Goal: Information Seeking & Learning: Compare options

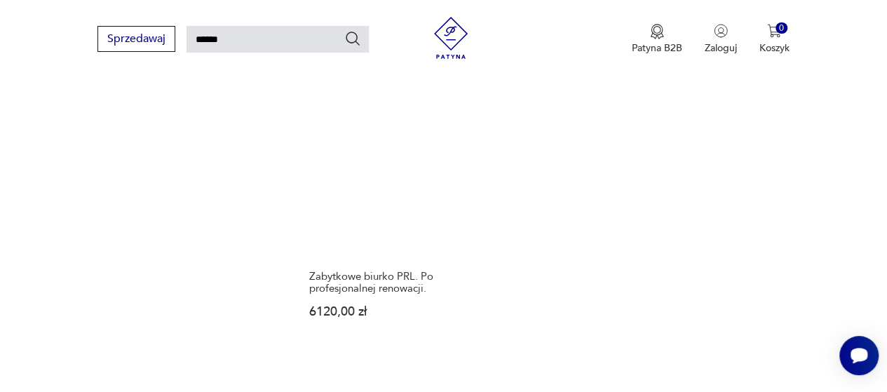
scroll to position [1663, 0]
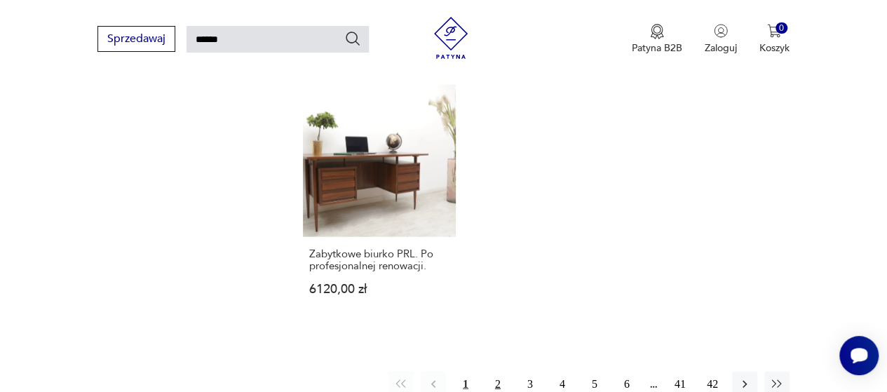
click at [496, 372] on button "2" at bounding box center [497, 384] width 25 height 25
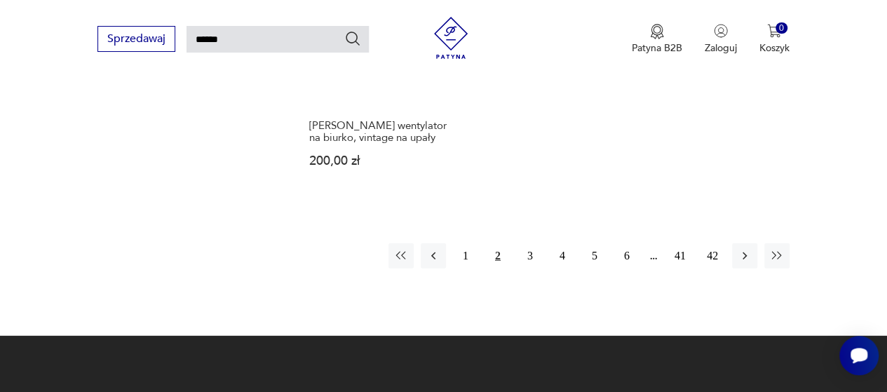
scroll to position [1663, 0]
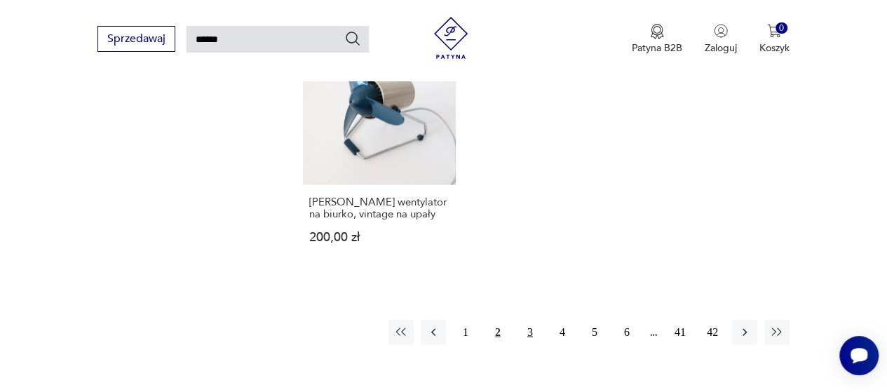
click at [529, 320] on button "3" at bounding box center [529, 332] width 25 height 25
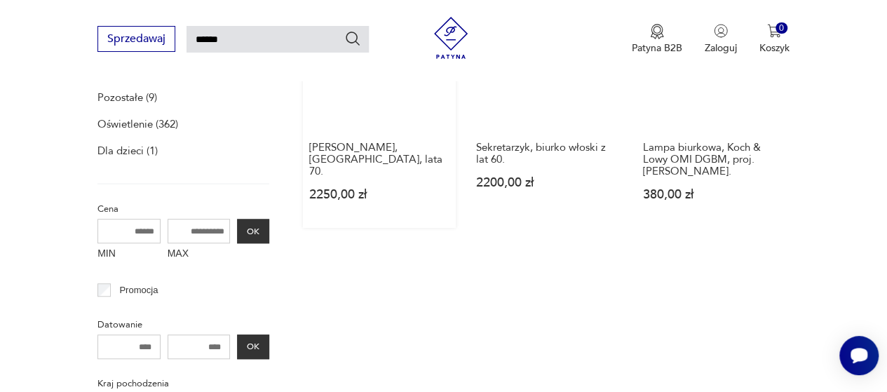
scroll to position [261, 0]
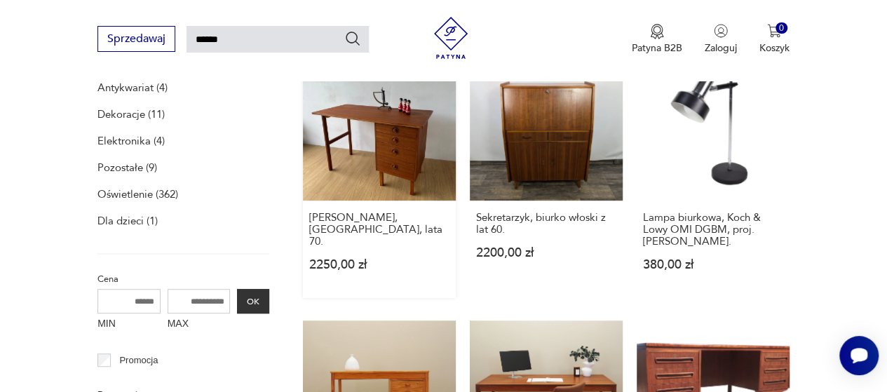
click at [413, 162] on link "[PERSON_NAME], [GEOGRAPHIC_DATA], lata 70. 2250,00 zł" at bounding box center [379, 173] width 153 height 250
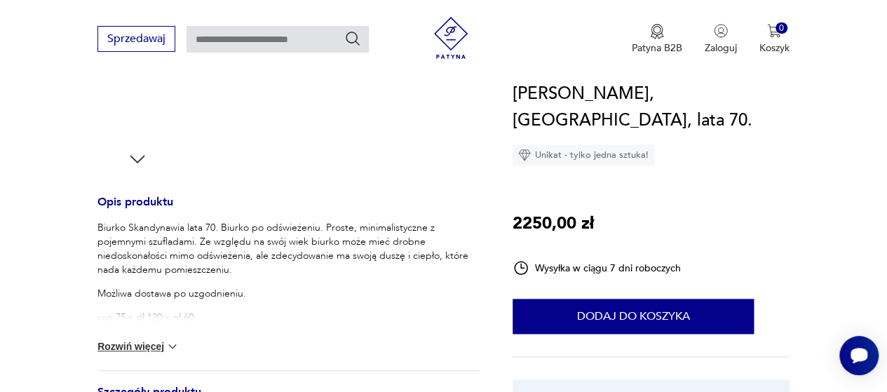
scroll to position [491, 0]
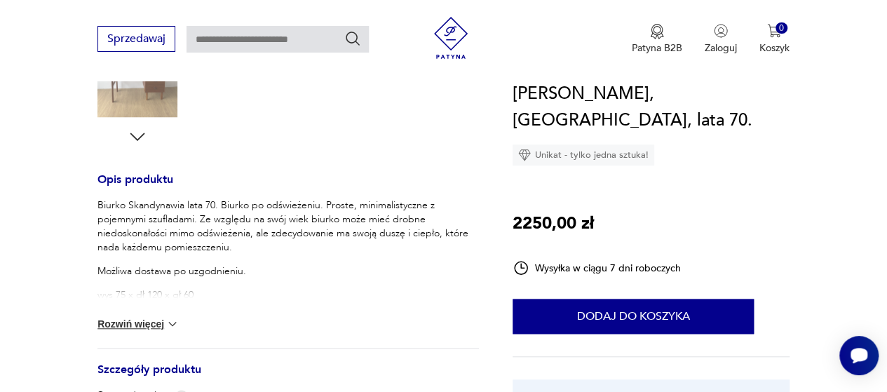
click at [144, 323] on button "Rozwiń więcej" at bounding box center [137, 324] width 81 height 14
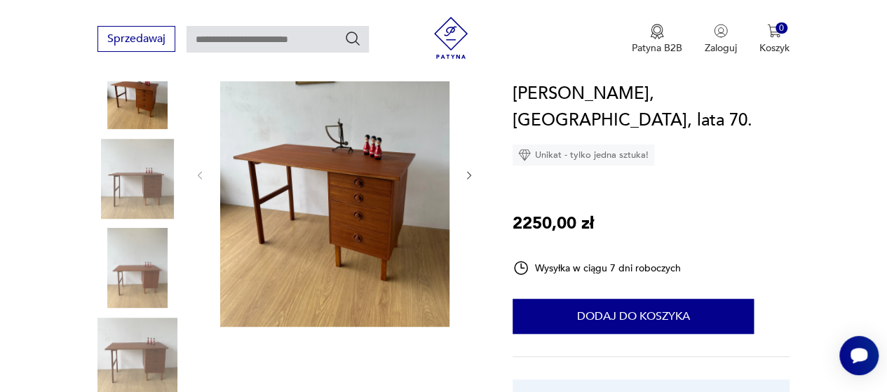
click at [149, 267] on img at bounding box center [137, 268] width 80 height 80
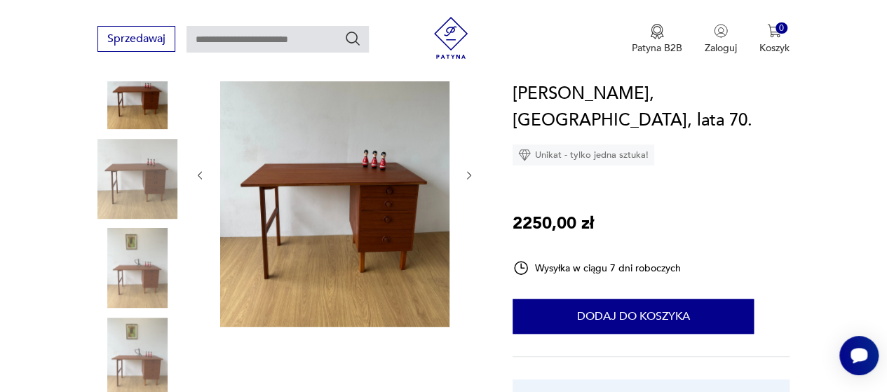
click at [473, 179] on icon "button" at bounding box center [468, 175] width 11 height 11
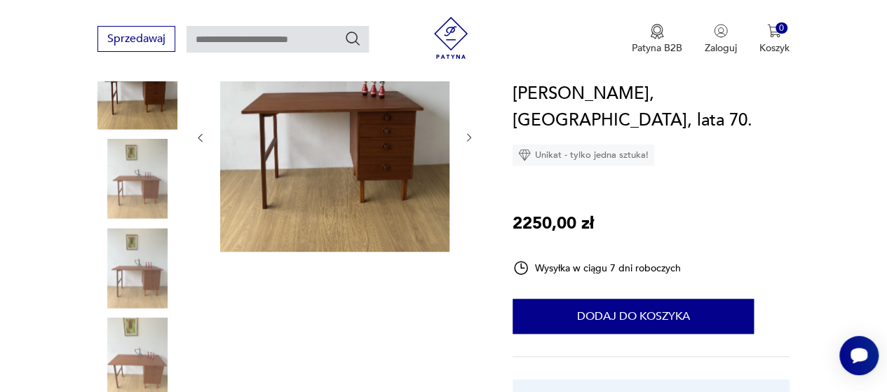
click at [473, 179] on div at bounding box center [334, 137] width 280 height 233
click at [477, 134] on div at bounding box center [287, 224] width 381 height 407
click at [467, 140] on icon "button" at bounding box center [468, 137] width 11 height 11
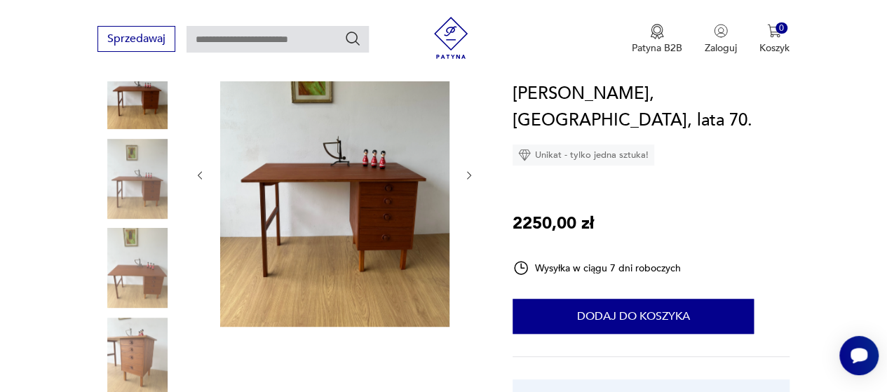
click at [467, 140] on div at bounding box center [334, 175] width 280 height 309
click at [148, 343] on img at bounding box center [137, 358] width 80 height 80
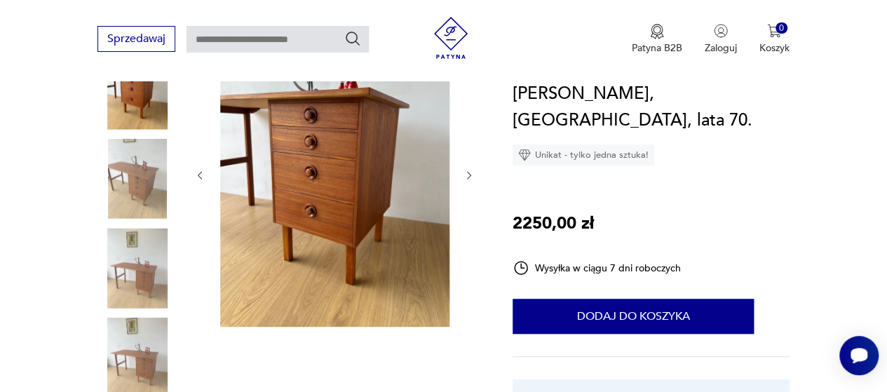
click at [147, 333] on img at bounding box center [137, 358] width 80 height 80
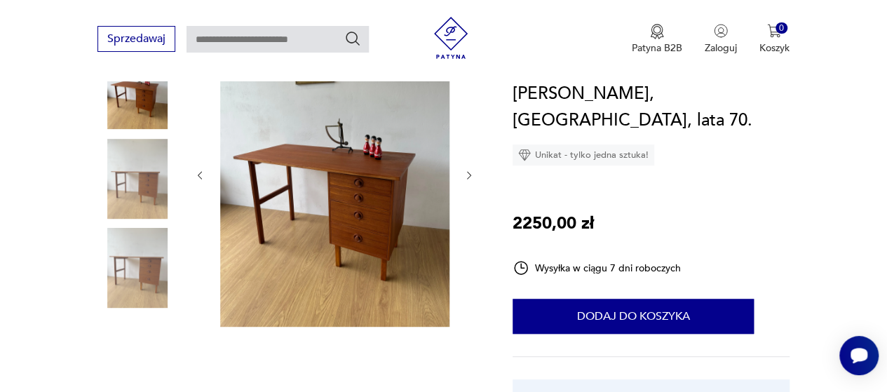
click at [143, 355] on img at bounding box center [137, 358] width 80 height 80
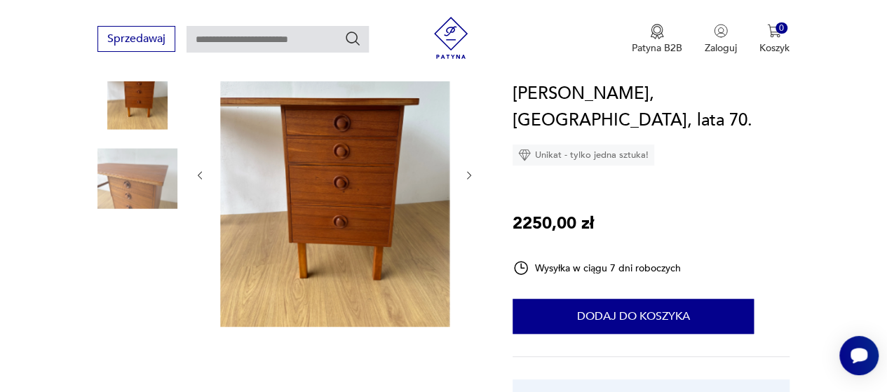
click at [142, 353] on img at bounding box center [137, 358] width 80 height 80
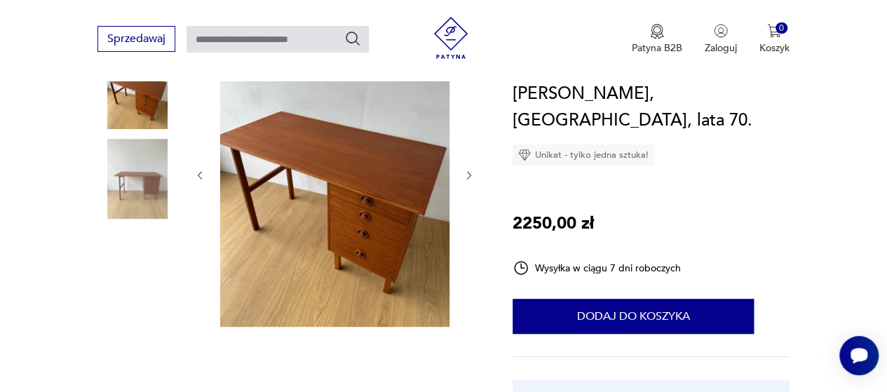
click at [142, 353] on img at bounding box center [137, 358] width 80 height 80
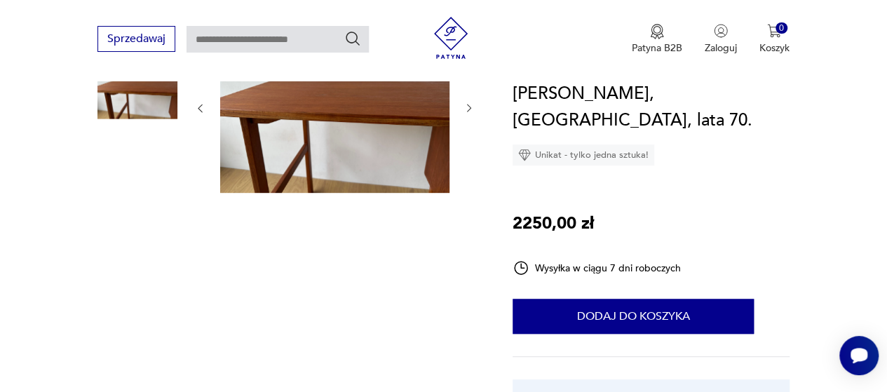
click at [142, 353] on img at bounding box center [137, 358] width 80 height 80
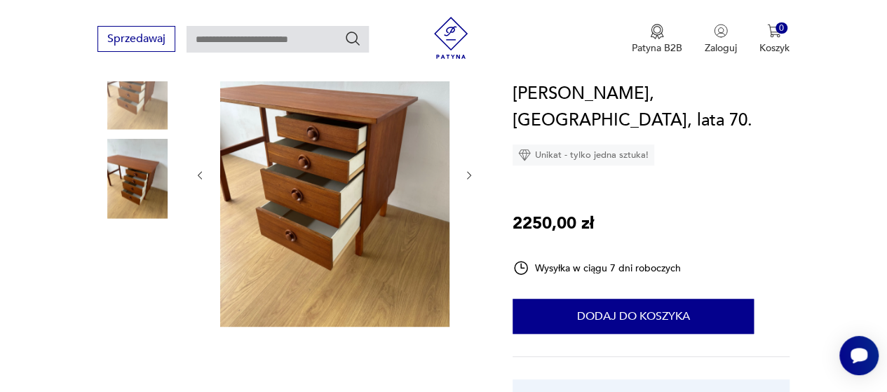
click at [142, 353] on img at bounding box center [137, 358] width 80 height 80
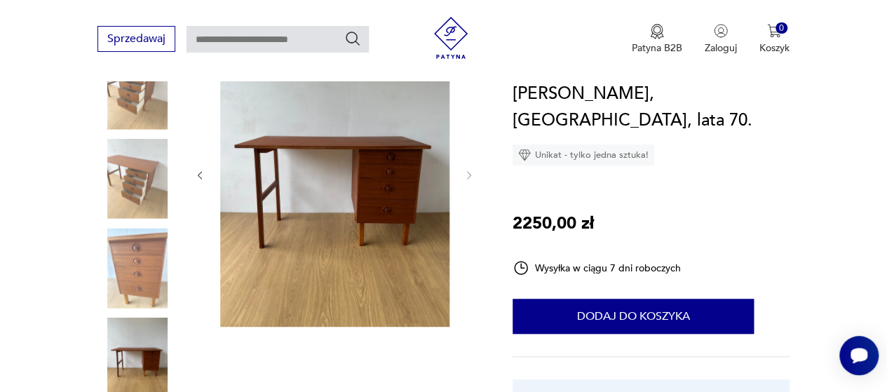
type input "******"
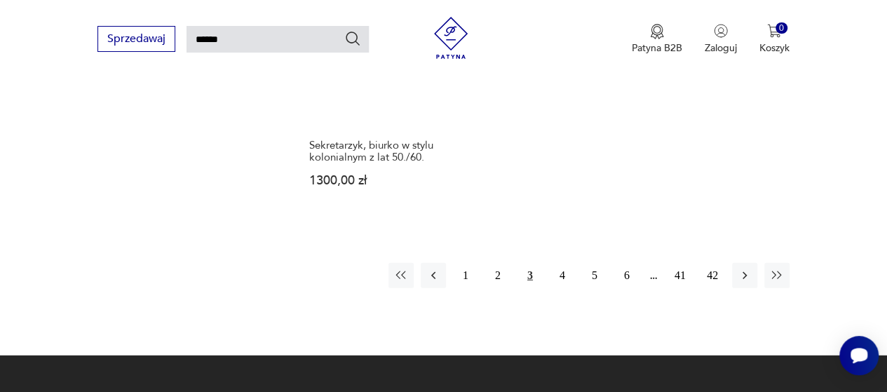
scroll to position [1802, 0]
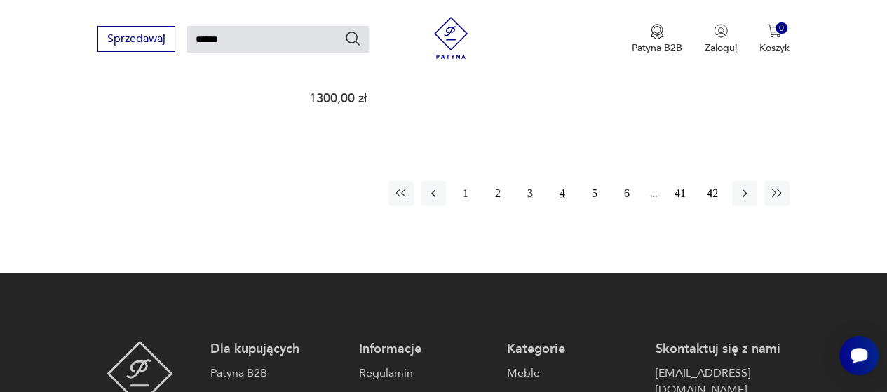
click at [567, 183] on button "4" at bounding box center [562, 193] width 25 height 25
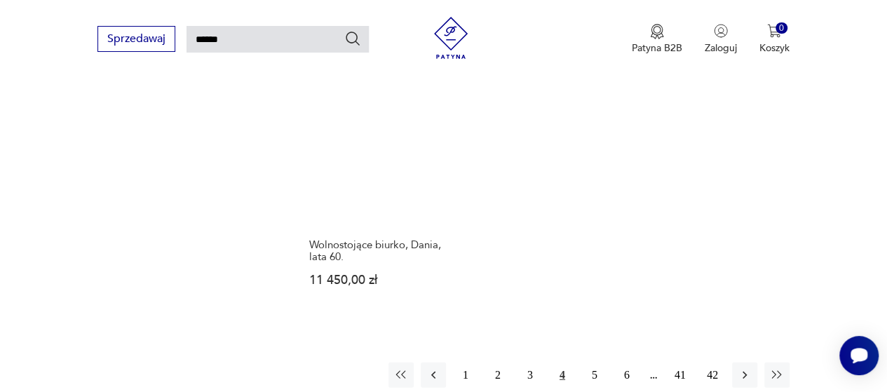
scroll to position [1663, 0]
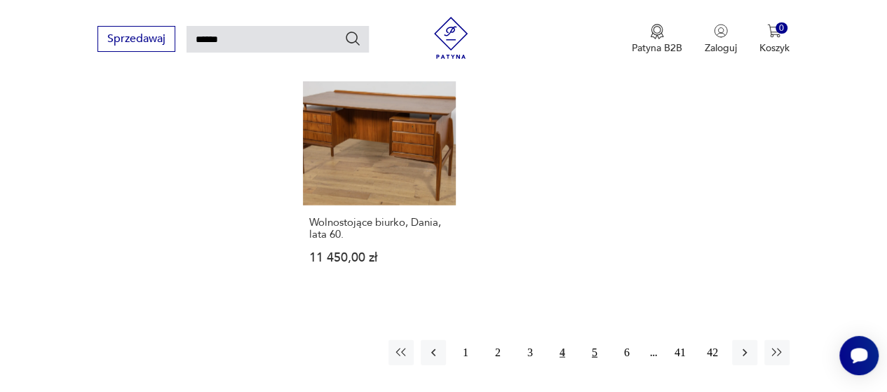
click at [591, 340] on button "5" at bounding box center [594, 352] width 25 height 25
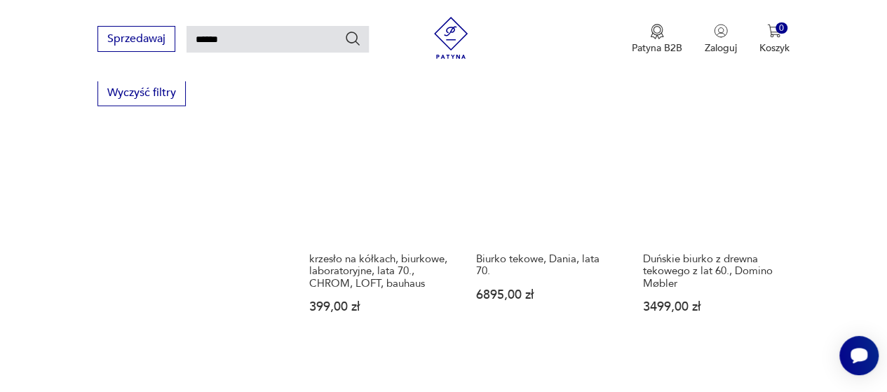
scroll to position [1032, 0]
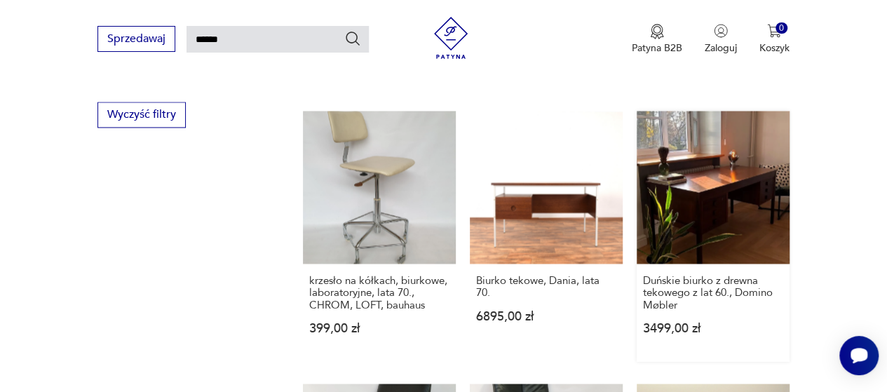
click at [704, 228] on link "Duńskie biurko z drewna tekowego z lat 60., Domino Møbler 3499,00 zł" at bounding box center [713, 236] width 153 height 250
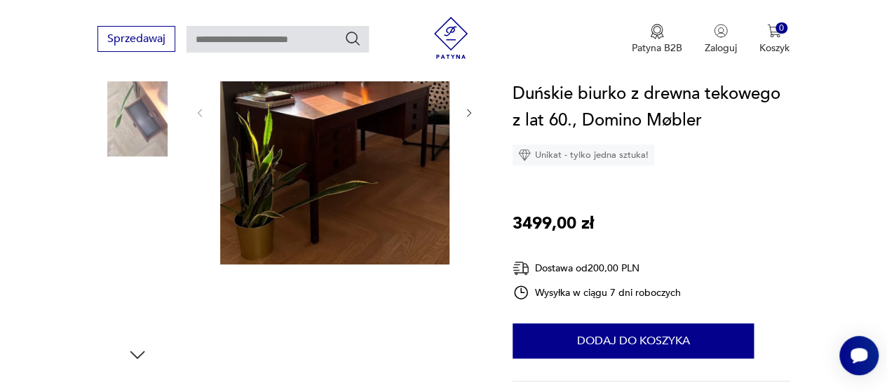
scroll to position [351, 0]
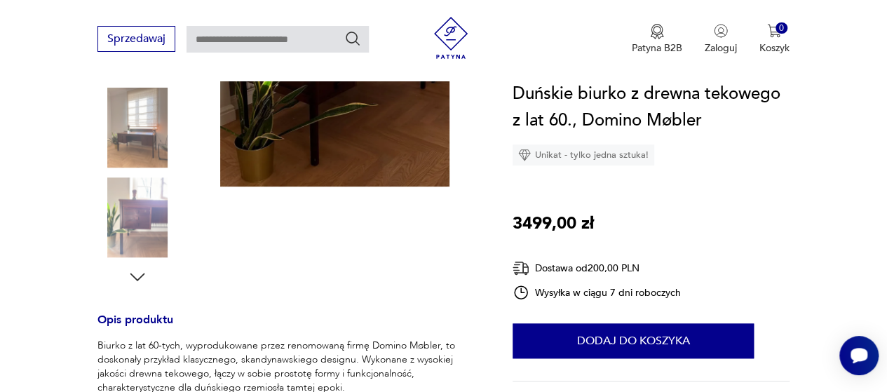
click at [144, 239] on img at bounding box center [137, 217] width 80 height 80
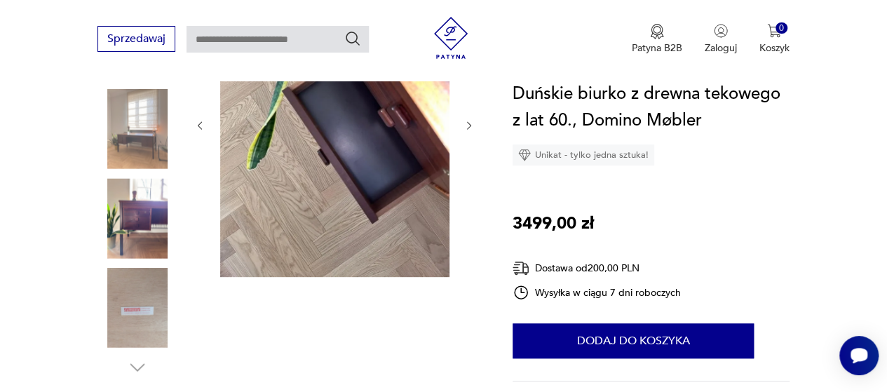
scroll to position [140, 0]
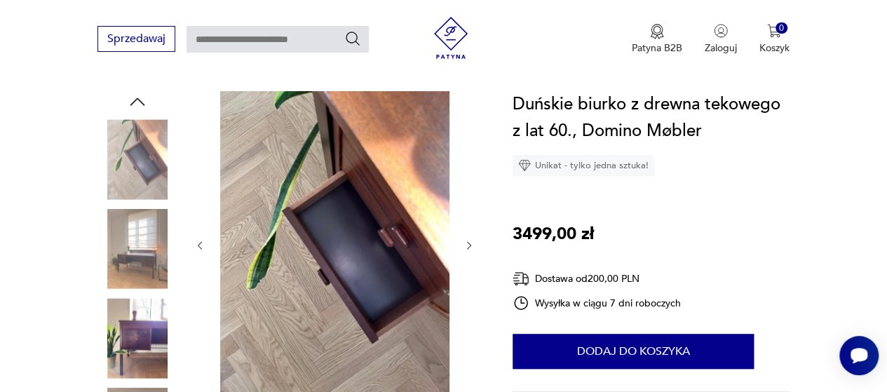
click at [129, 245] on img at bounding box center [137, 249] width 80 height 80
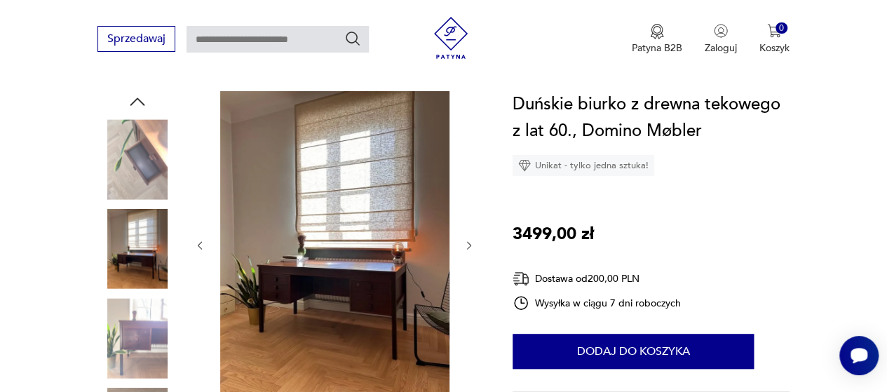
type input "******"
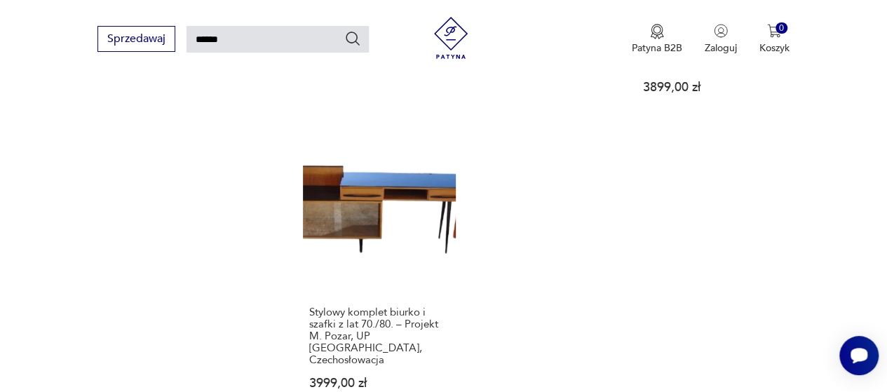
scroll to position [1265, 0]
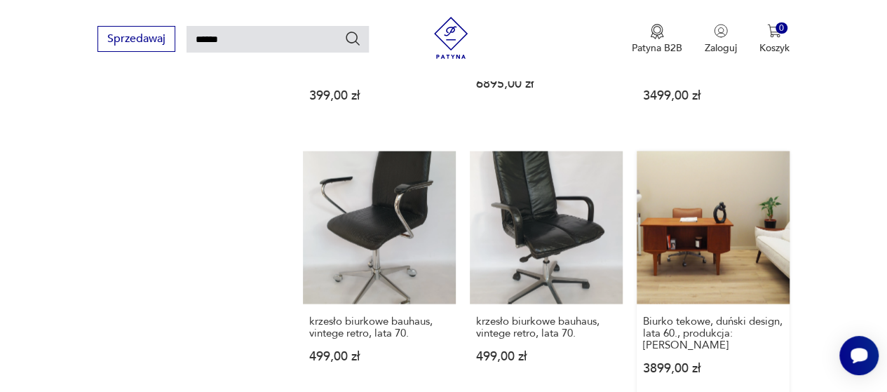
click at [707, 263] on link "Biurko tekowe, duński design, lata 60., produkcja: [PERSON_NAME] 3899,00 zł" at bounding box center [713, 276] width 153 height 250
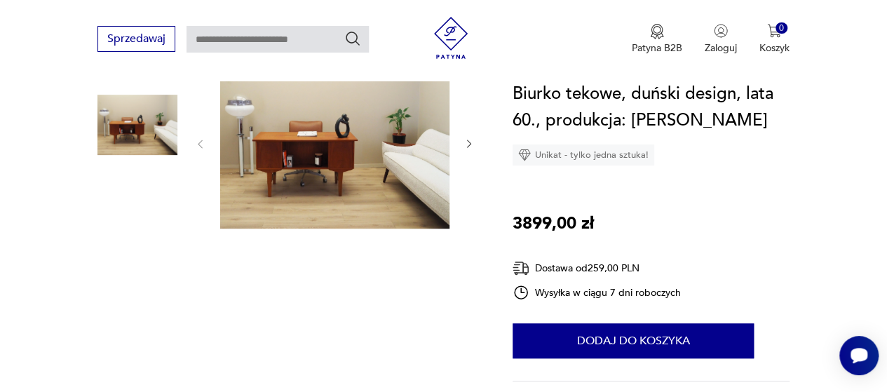
scroll to position [210, 0]
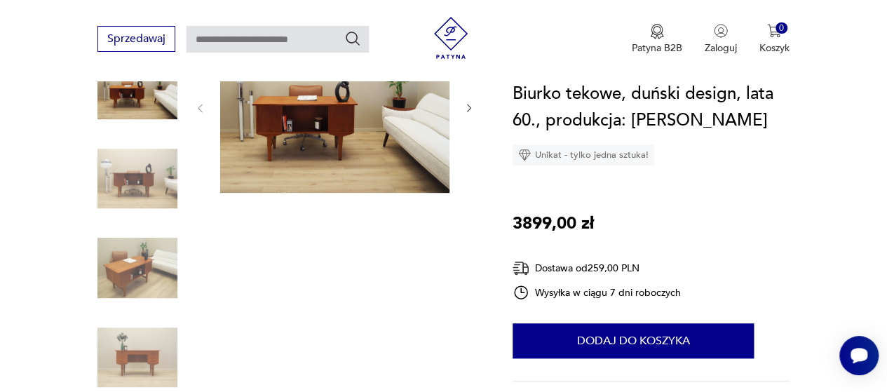
click at [129, 268] on img at bounding box center [137, 268] width 80 height 80
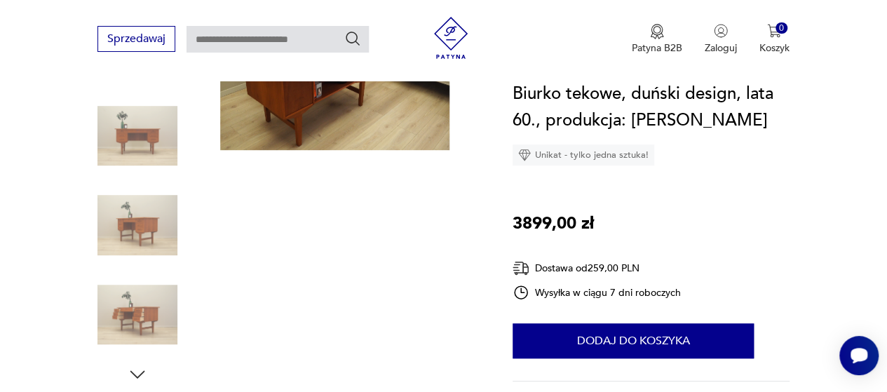
scroll to position [280, 0]
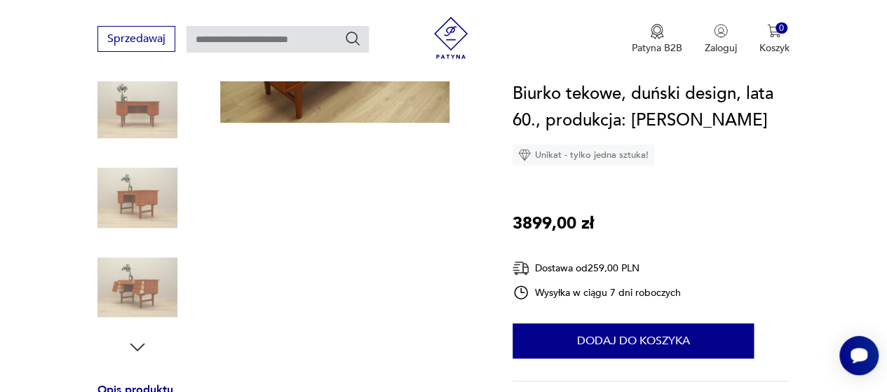
click at [129, 281] on img at bounding box center [137, 288] width 80 height 80
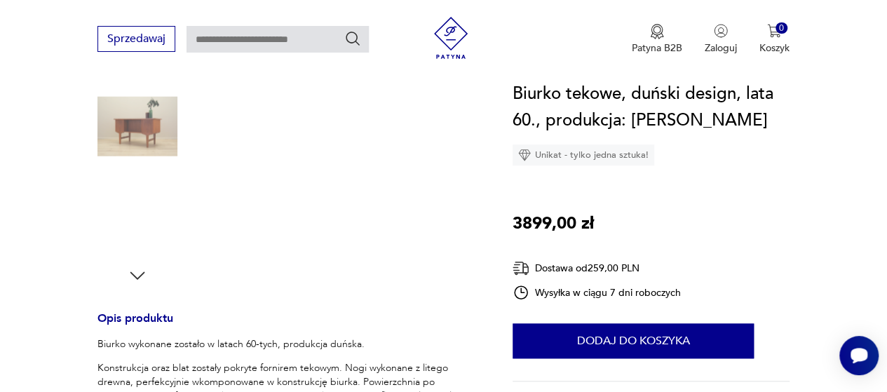
scroll to position [491, 0]
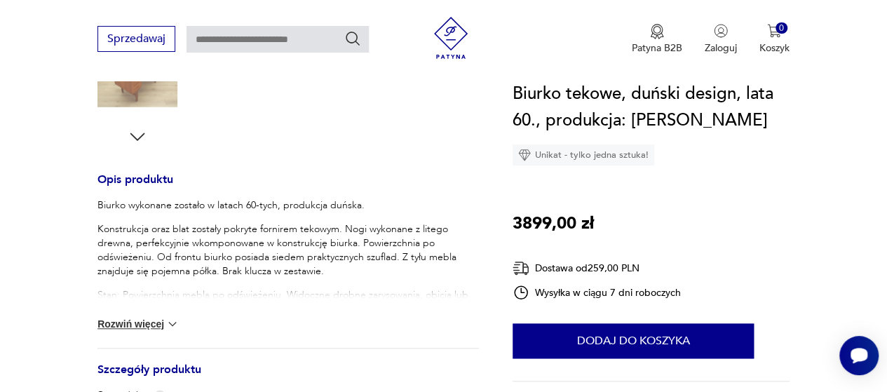
click at [135, 142] on icon "button" at bounding box center [137, 136] width 21 height 21
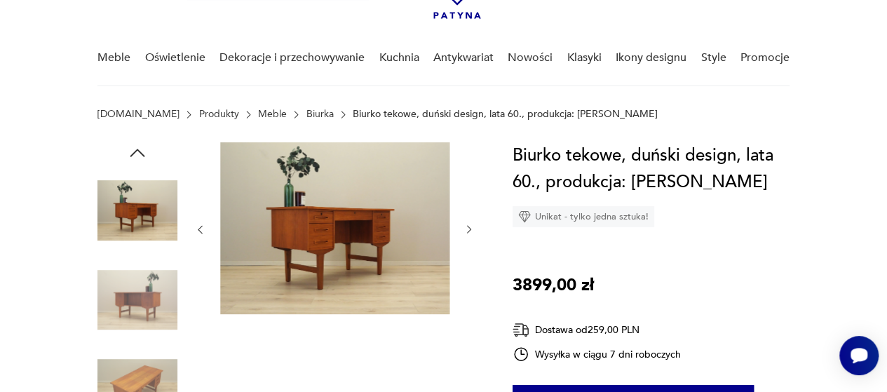
scroll to position [0, 0]
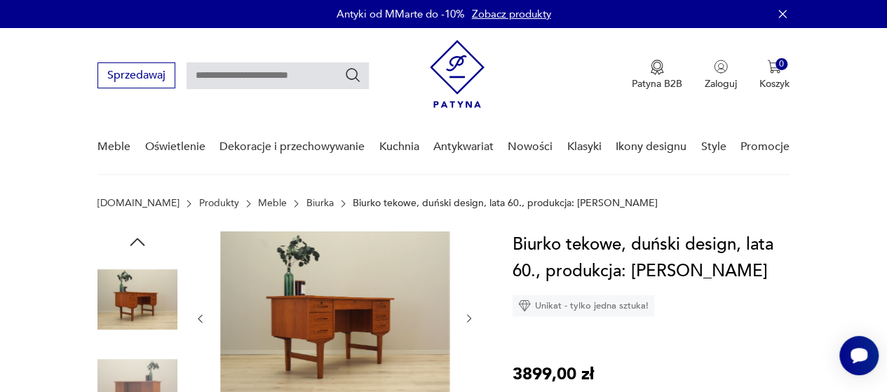
click at [135, 250] on icon "button" at bounding box center [137, 241] width 21 height 21
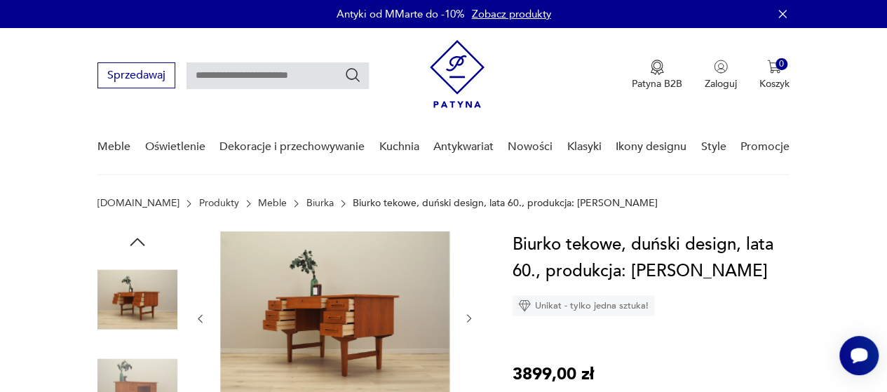
click at [135, 250] on icon "button" at bounding box center [137, 241] width 21 height 21
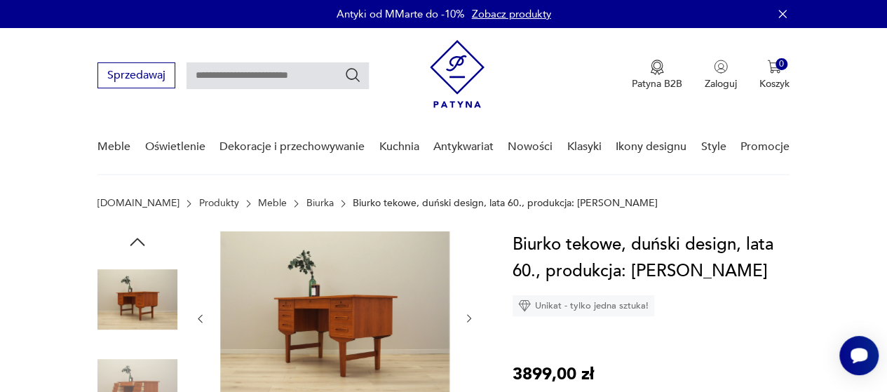
click at [135, 250] on icon "button" at bounding box center [137, 241] width 21 height 21
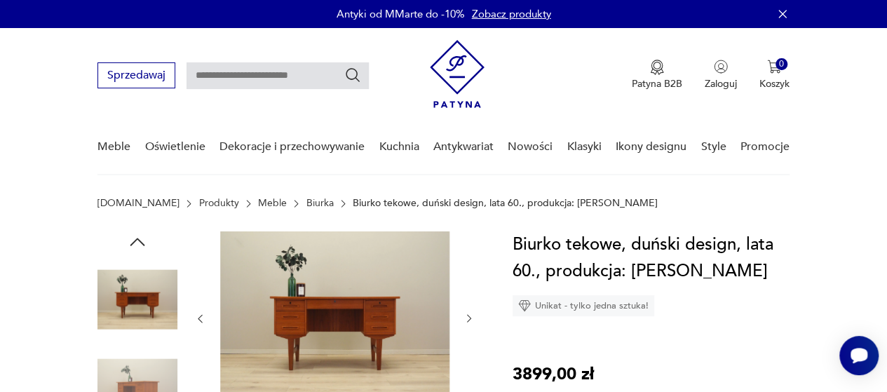
click at [135, 250] on icon "button" at bounding box center [137, 241] width 21 height 21
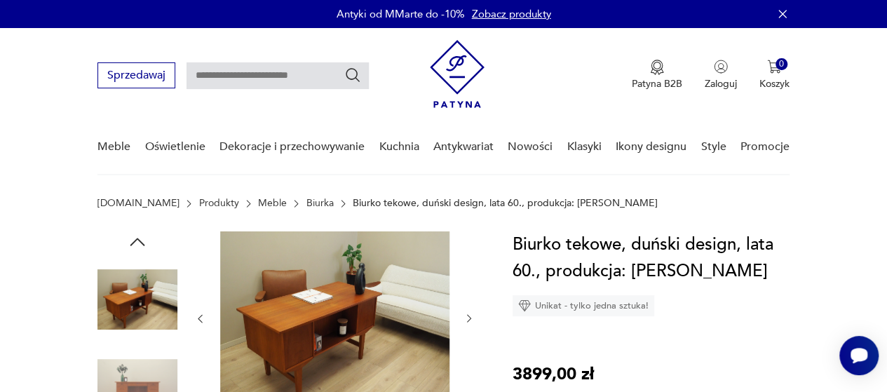
click at [322, 304] on img at bounding box center [334, 317] width 229 height 172
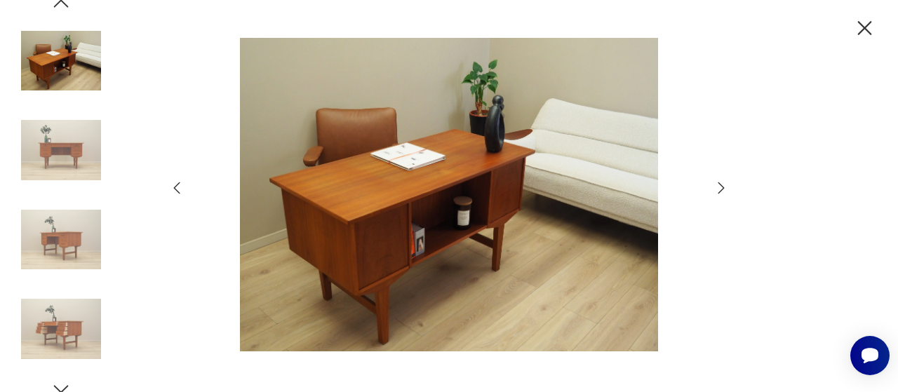
click at [864, 33] on icon "button" at bounding box center [864, 28] width 25 height 25
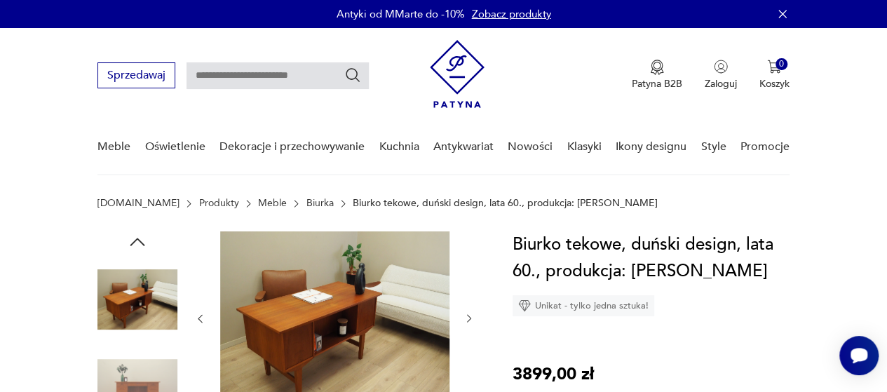
type input "******"
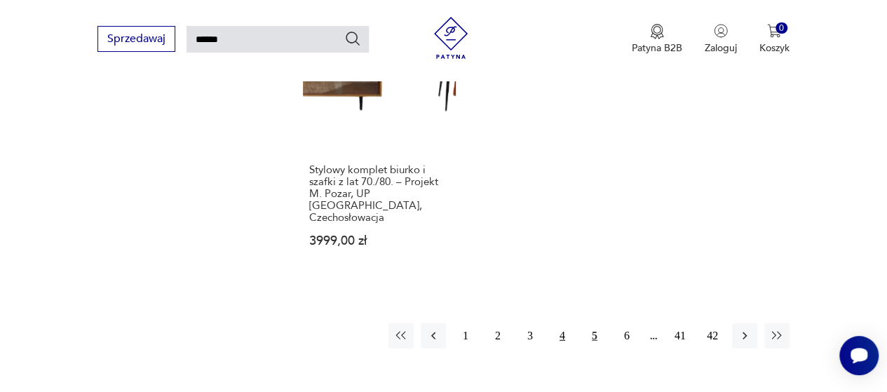
scroll to position [1758, 0]
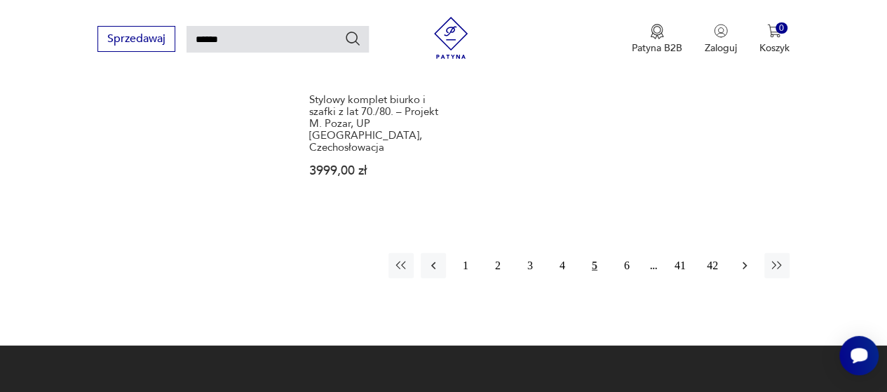
click at [744, 262] on icon "button" at bounding box center [745, 266] width 4 height 8
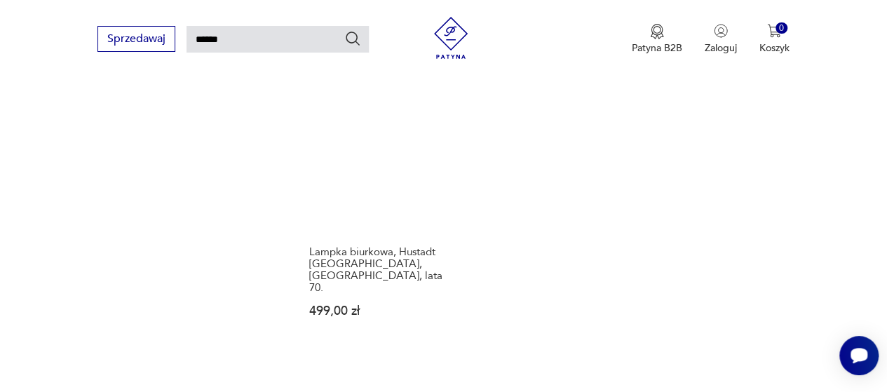
scroll to position [1663, 0]
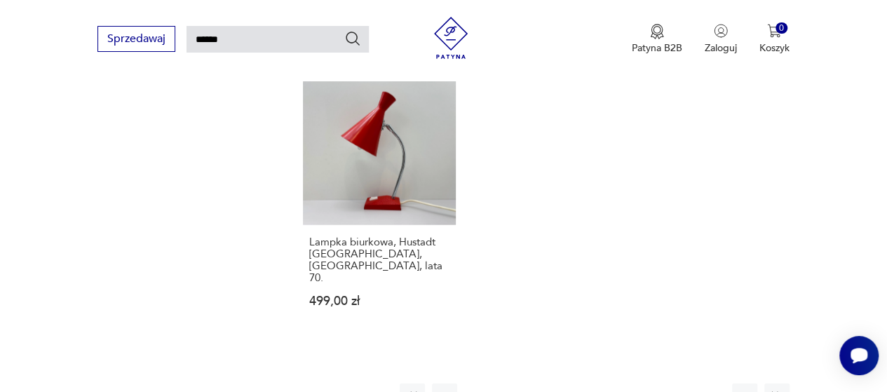
click at [625, 381] on button "7" at bounding box center [626, 396] width 25 height 25
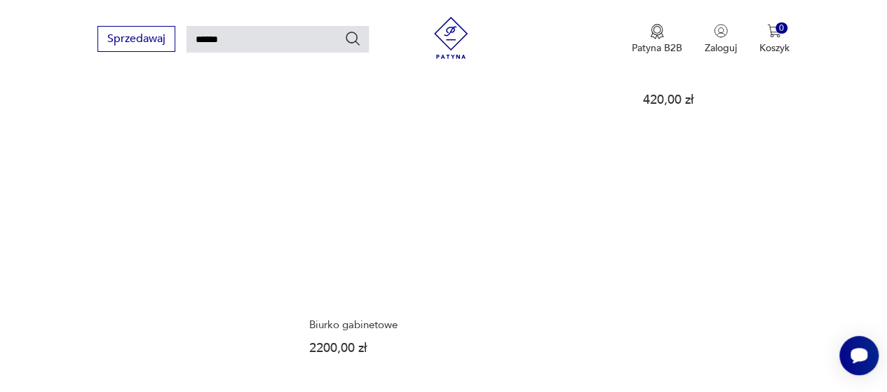
scroll to position [1593, 0]
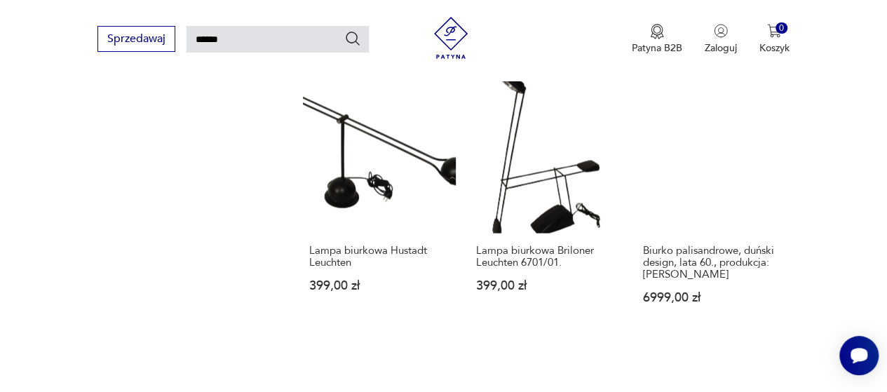
scroll to position [1663, 0]
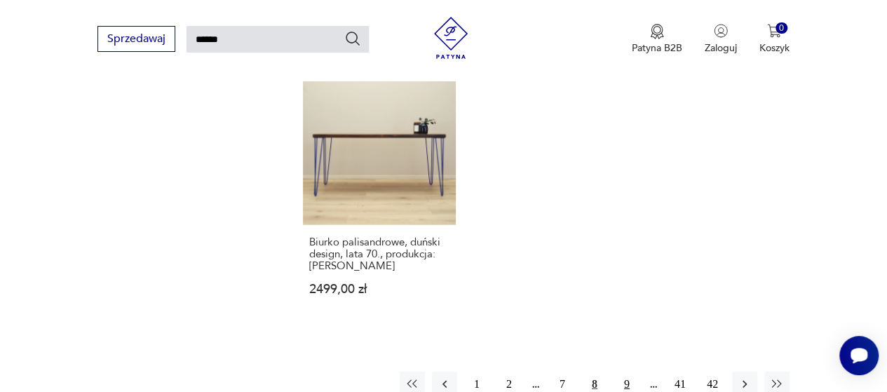
click at [621, 375] on button "9" at bounding box center [626, 384] width 25 height 25
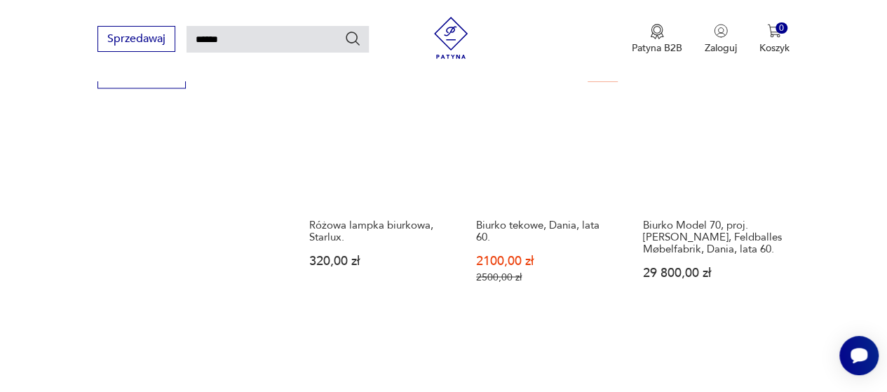
scroll to position [1032, 0]
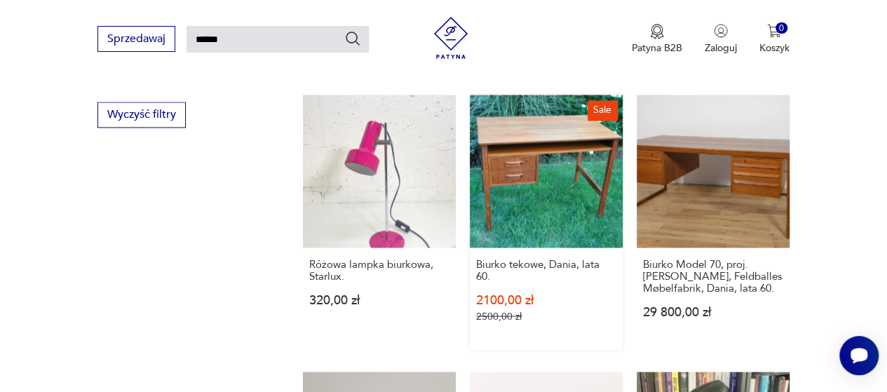
click at [561, 154] on link "Sale Biurko tekowe, Dania, lata 60. 2100,00 zł 2500,00 zł" at bounding box center [546, 222] width 153 height 255
